Goal: Task Accomplishment & Management: Complete application form

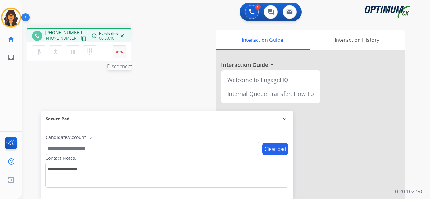
click at [120, 53] on img at bounding box center [120, 51] width 8 height 3
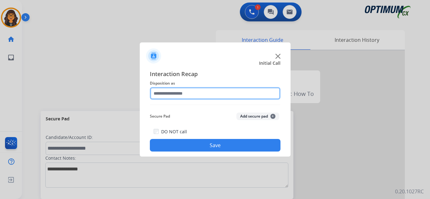
click at [162, 94] on input "text" at bounding box center [215, 93] width 131 height 13
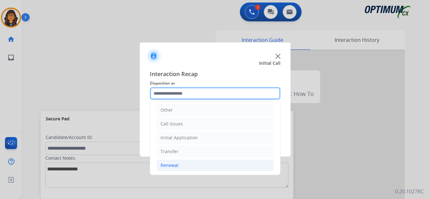
scroll to position [43, 0]
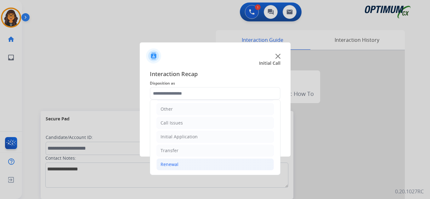
click at [167, 163] on div "Renewal" at bounding box center [170, 165] width 18 height 6
drag, startPoint x: 176, startPoint y: 124, endPoint x: 189, endPoint y: 127, distance: 13.4
click at [176, 124] on div "Call Issues" at bounding box center [172, 123] width 22 height 6
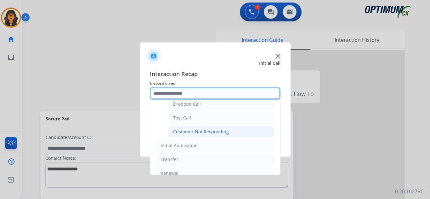
scroll to position [106, 0]
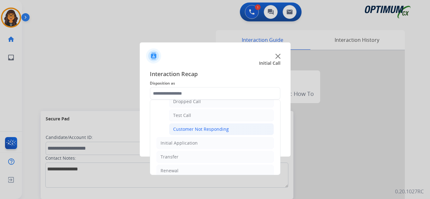
click at [199, 129] on div "Customer Not Responding" at bounding box center [201, 129] width 56 height 6
type input "**********"
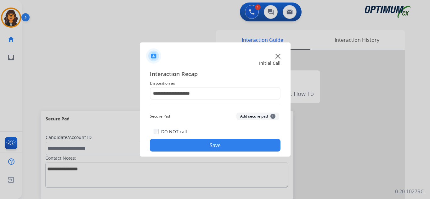
click at [207, 149] on button "Save" at bounding box center [215, 145] width 131 height 13
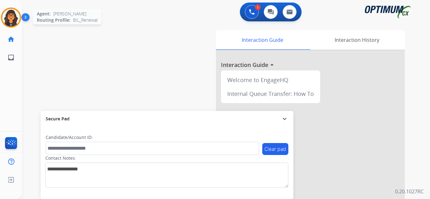
click at [9, 17] on img at bounding box center [11, 18] width 18 height 18
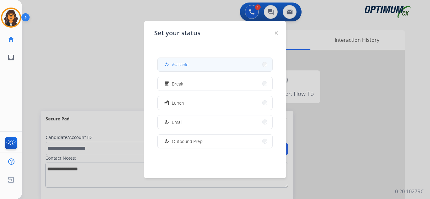
click at [189, 68] on button "how_to_reg Available" at bounding box center [215, 65] width 115 height 14
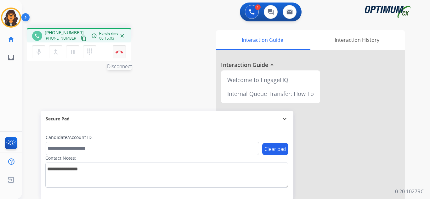
click at [120, 54] on button "Disconnect" at bounding box center [119, 51] width 13 height 13
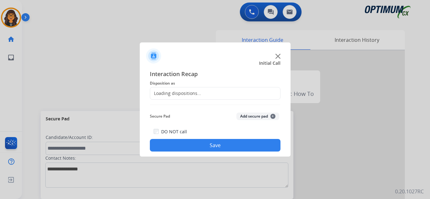
click at [171, 95] on div "Loading dispositions..." at bounding box center [175, 93] width 51 height 6
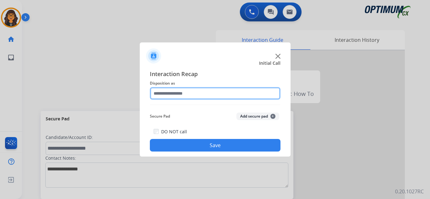
click at [173, 93] on input "text" at bounding box center [215, 93] width 131 height 13
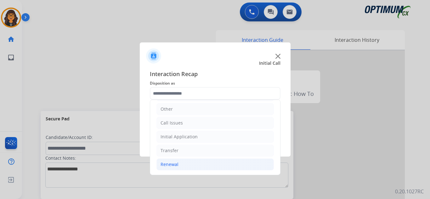
drag, startPoint x: 175, startPoint y: 161, endPoint x: 181, endPoint y: 160, distance: 6.3
click at [175, 161] on li "Renewal" at bounding box center [214, 165] width 117 height 12
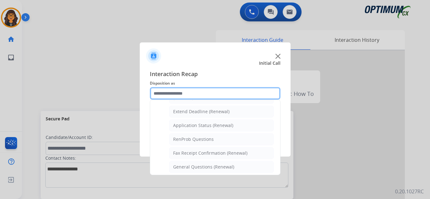
scroll to position [169, 0]
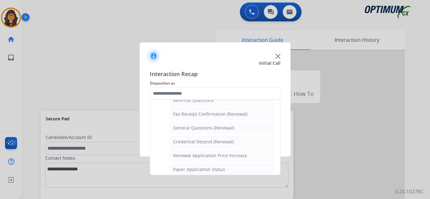
drag, startPoint x: 202, startPoint y: 129, endPoint x: 202, endPoint y: 136, distance: 6.9
click at [202, 129] on div "General Questions (Renewal)" at bounding box center [203, 128] width 61 height 6
type input "**********"
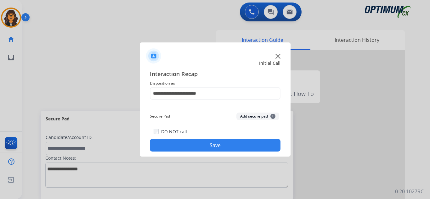
click at [207, 145] on button "Save" at bounding box center [215, 145] width 131 height 13
